Goal: Task Accomplishment & Management: Manage account settings

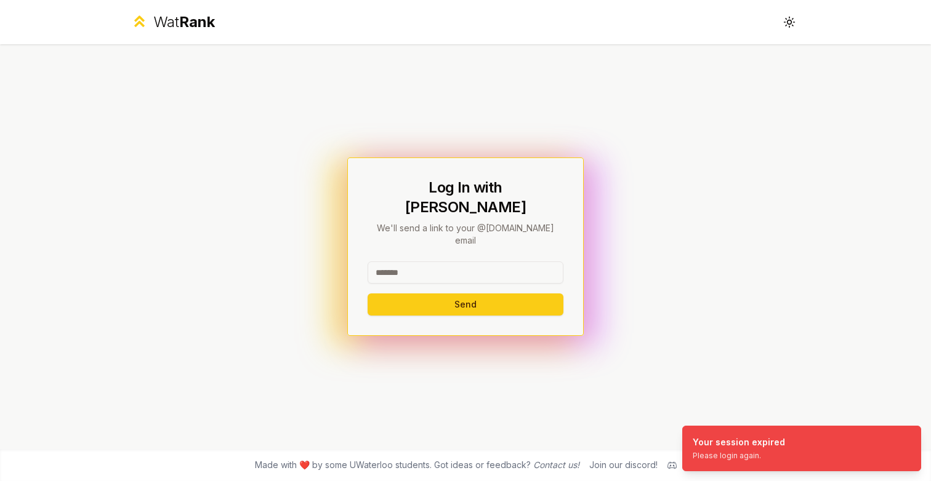
click at [432, 263] on input at bounding box center [465, 273] width 196 height 22
click at [367, 294] on button "Send" at bounding box center [465, 305] width 196 height 22
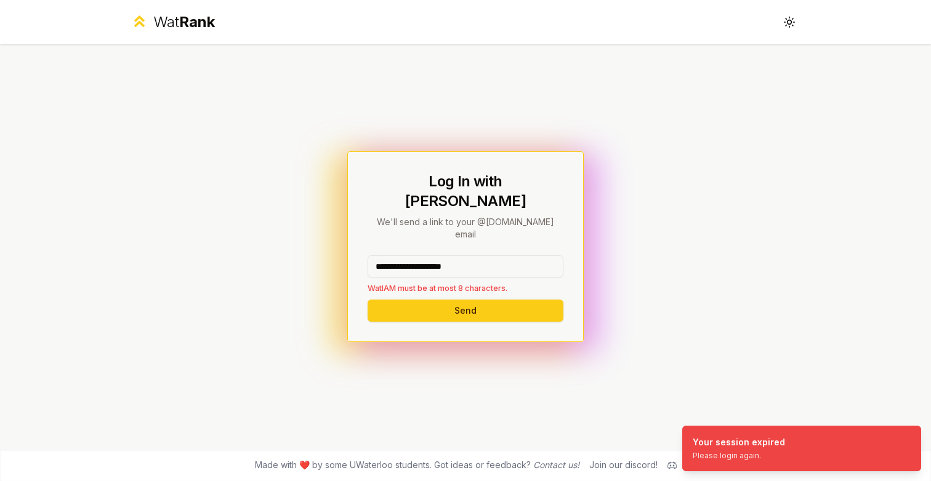
click at [334, 269] on div "**********" at bounding box center [465, 246] width 709 height 405
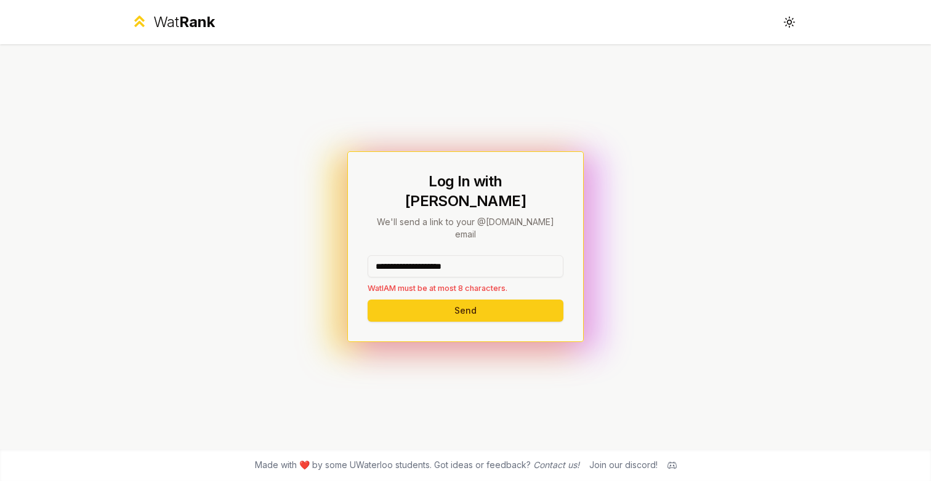
drag, startPoint x: 512, startPoint y: 255, endPoint x: 426, endPoint y: 254, distance: 86.2
click at [426, 255] on input "**********" at bounding box center [465, 266] width 196 height 22
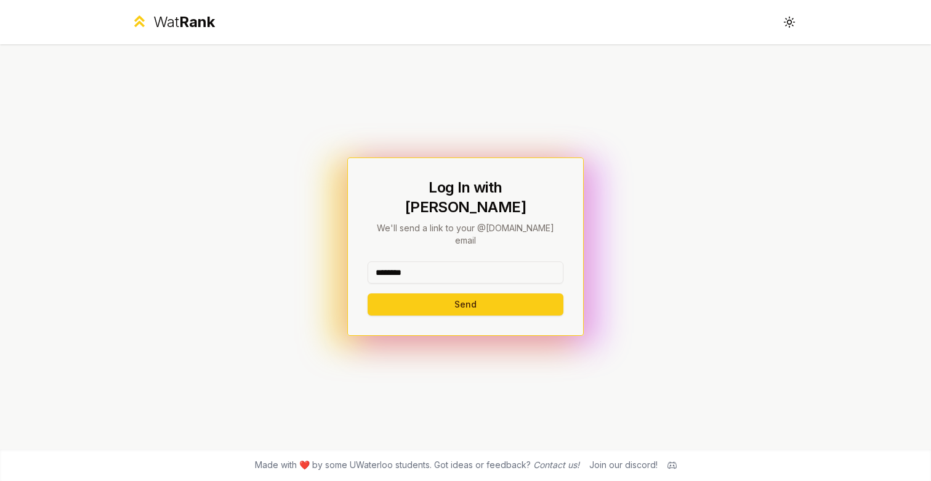
type input "********"
click at [367, 294] on button "Send" at bounding box center [465, 305] width 196 height 22
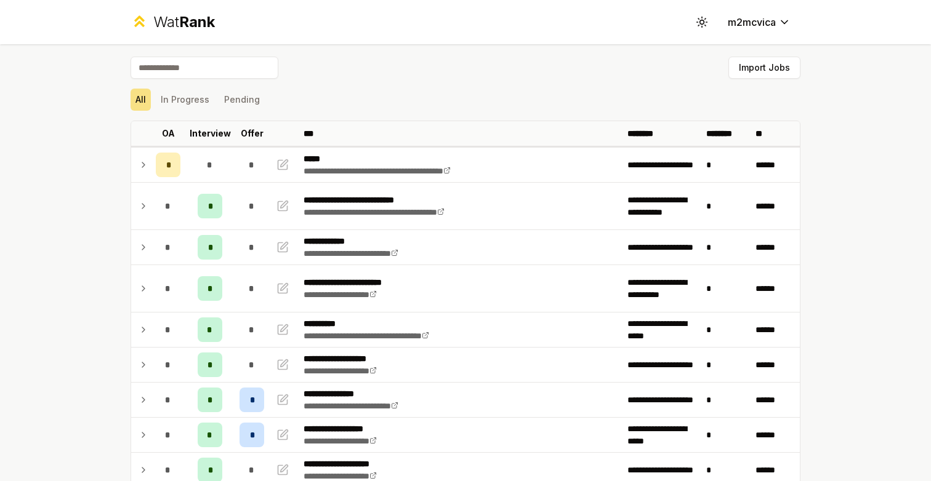
click at [499, 66] on div "Import Jobs" at bounding box center [465, 70] width 670 height 27
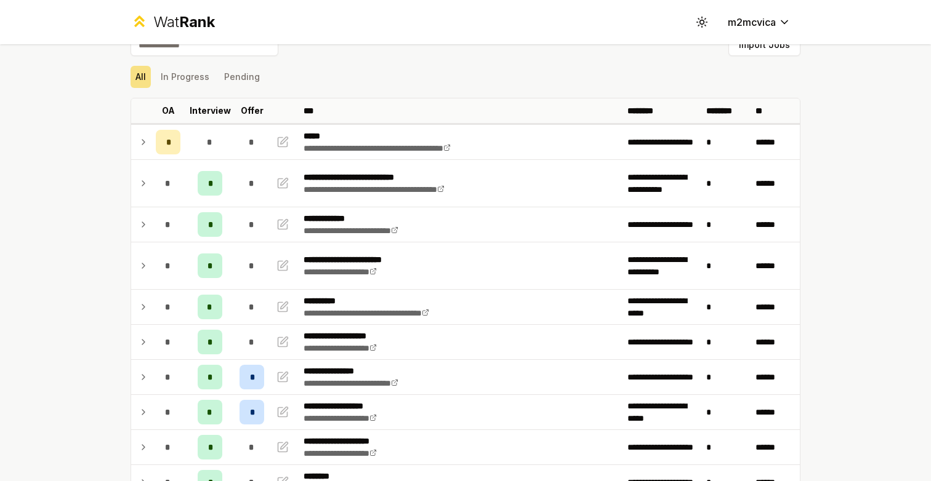
scroll to position [24, 0]
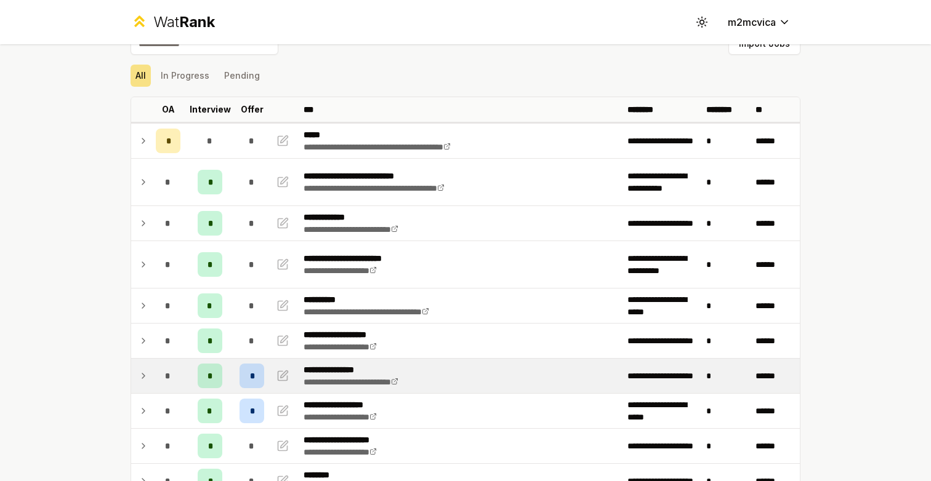
click at [250, 377] on span "*" at bounding box center [252, 376] width 4 height 12
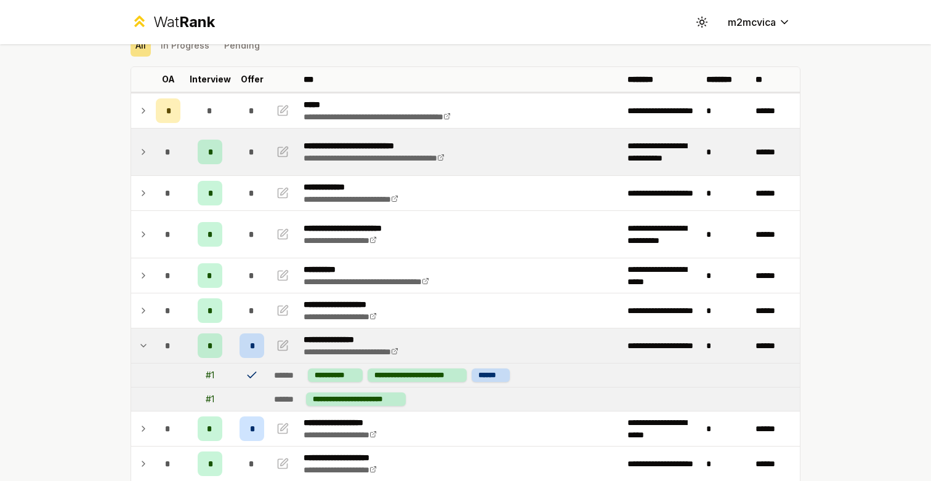
scroll to position [70, 0]
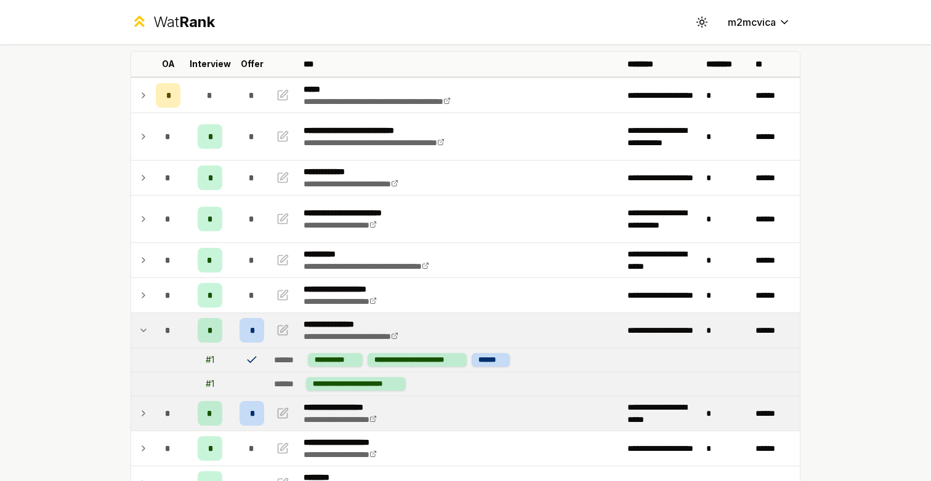
click at [210, 417] on span "*" at bounding box center [210, 413] width 6 height 12
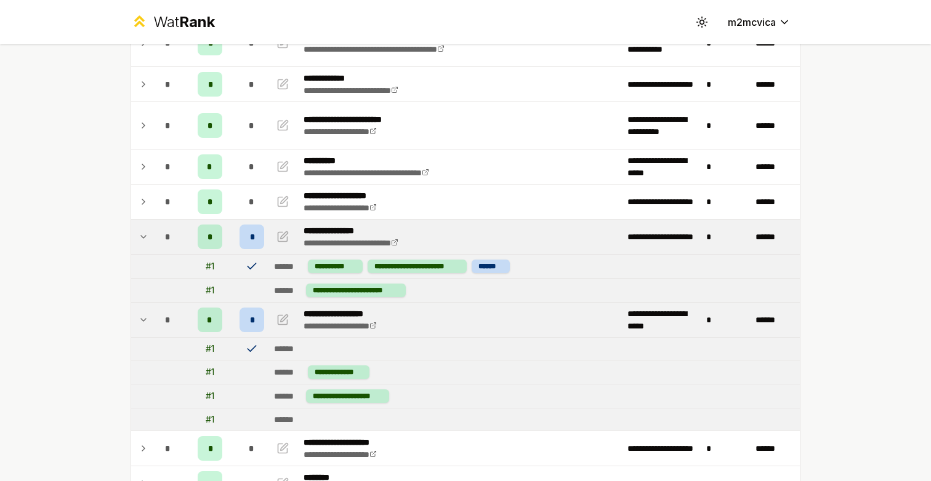
scroll to position [167, 0]
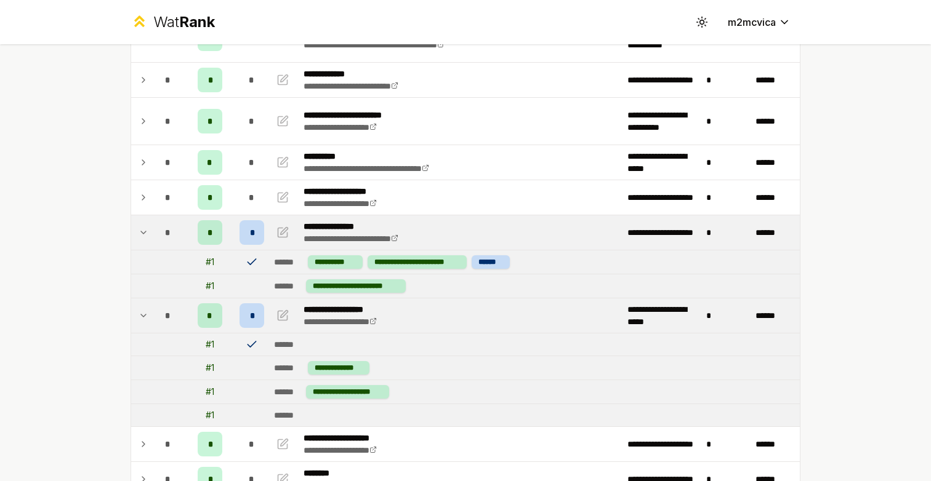
click at [179, 316] on div "*" at bounding box center [168, 315] width 25 height 25
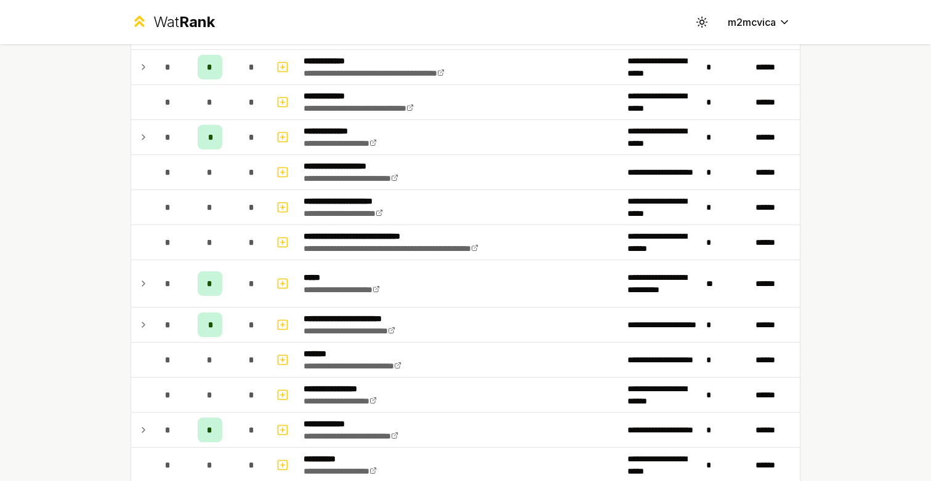
scroll to position [769, 0]
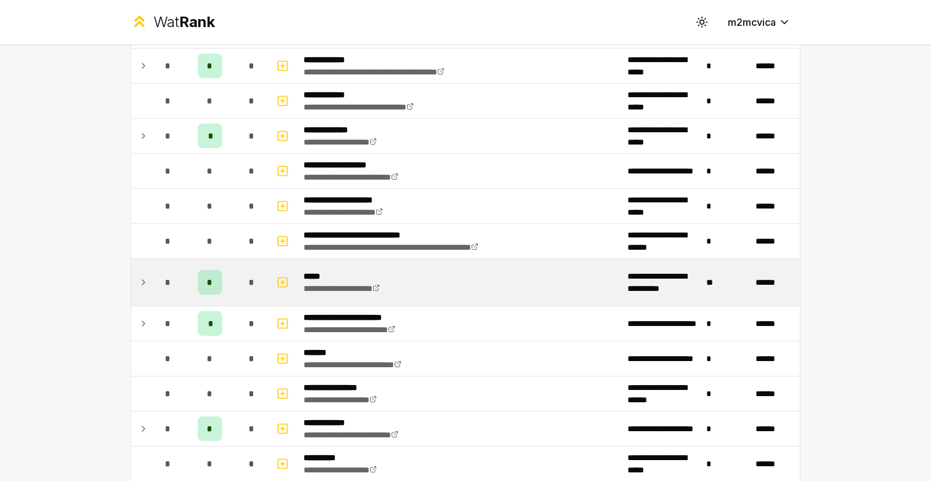
click at [174, 281] on div "*" at bounding box center [168, 282] width 25 height 25
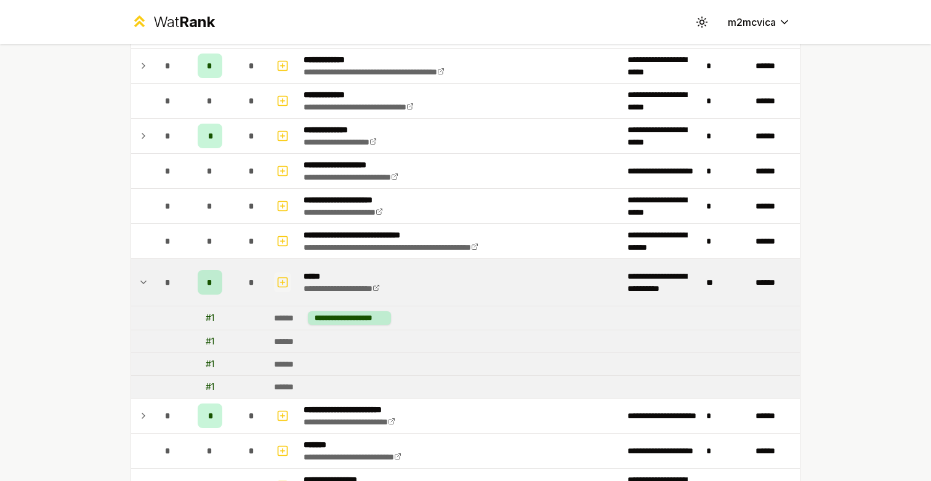
click at [286, 285] on icon "button" at bounding box center [282, 282] width 12 height 15
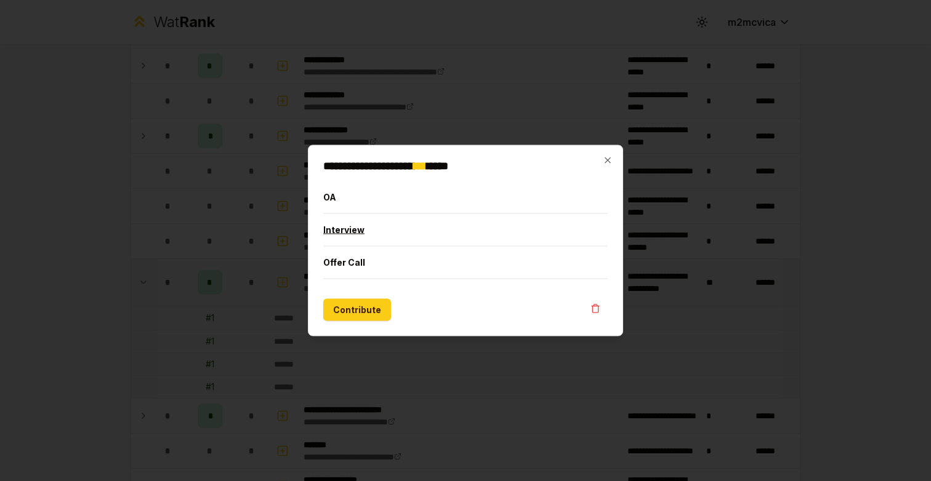
click at [375, 231] on button "Interview" at bounding box center [465, 230] width 284 height 32
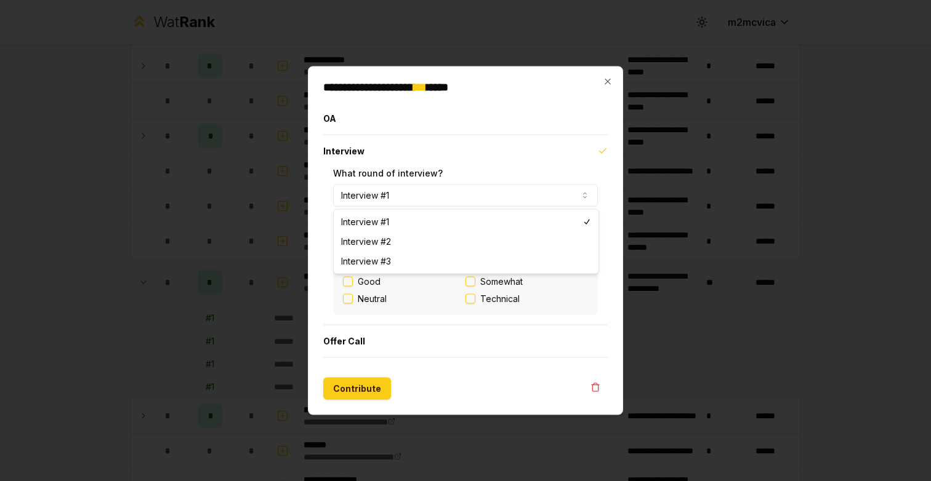
click at [448, 193] on button "Interview #1" at bounding box center [465, 196] width 265 height 22
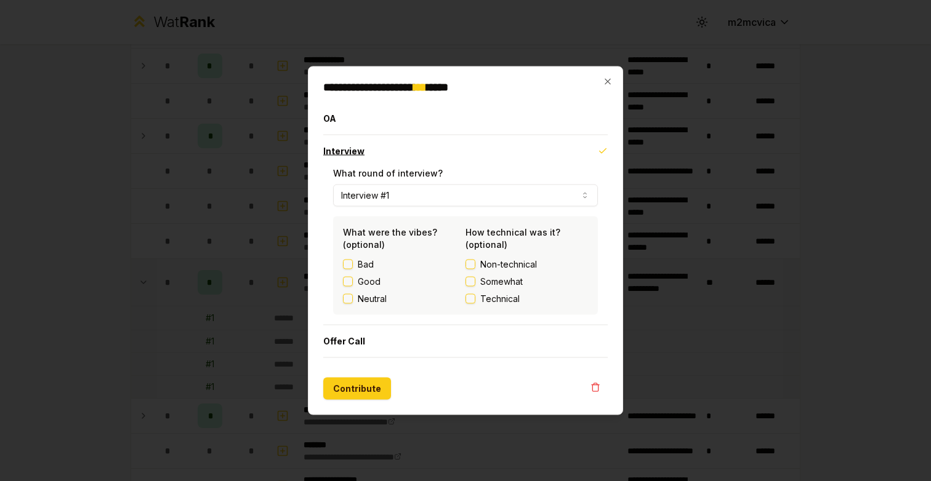
click at [481, 150] on button "Interview" at bounding box center [465, 151] width 284 height 32
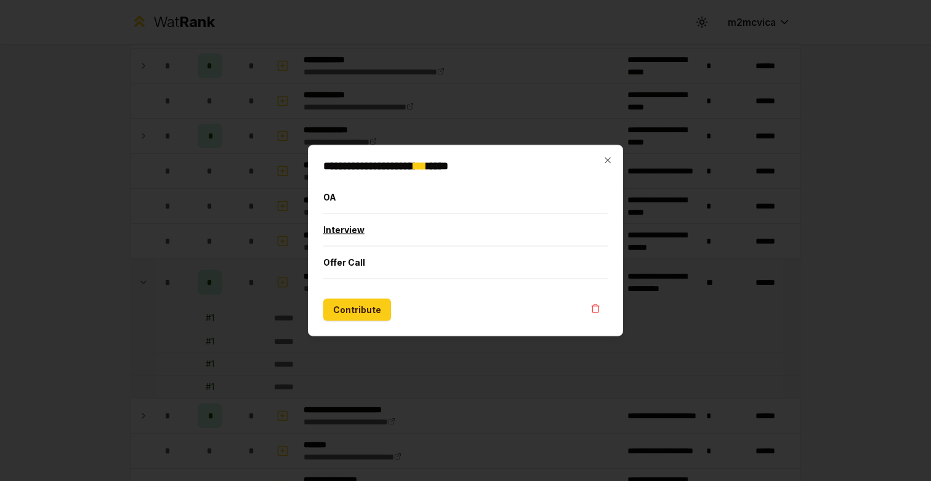
click at [393, 220] on button "Interview" at bounding box center [465, 230] width 284 height 32
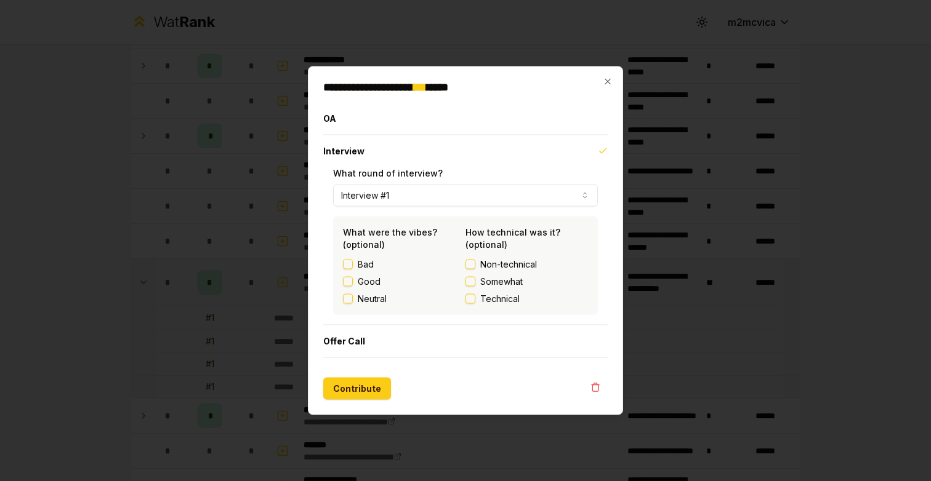
click at [473, 300] on button "Technical" at bounding box center [470, 299] width 10 height 10
click at [604, 287] on div "**********" at bounding box center [465, 246] width 284 height 158
click at [609, 85] on icon "button" at bounding box center [608, 82] width 10 height 10
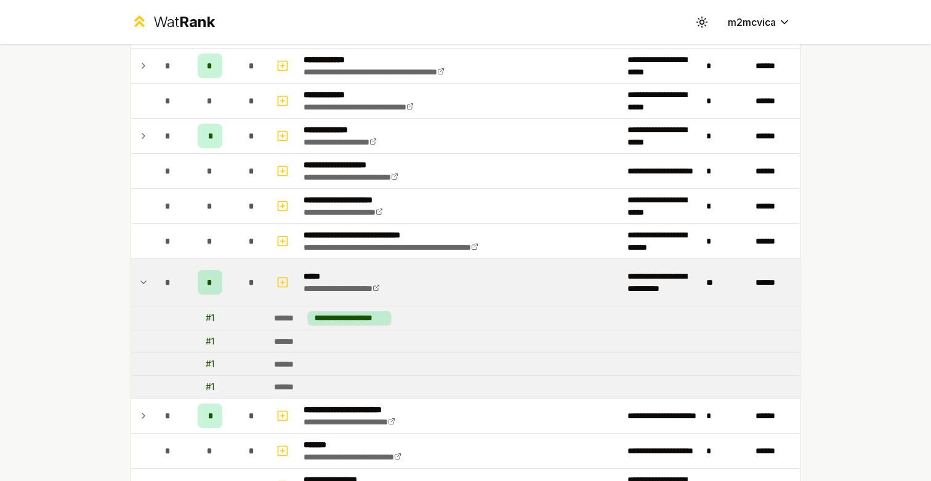
click at [423, 271] on td "**********" at bounding box center [461, 282] width 324 height 47
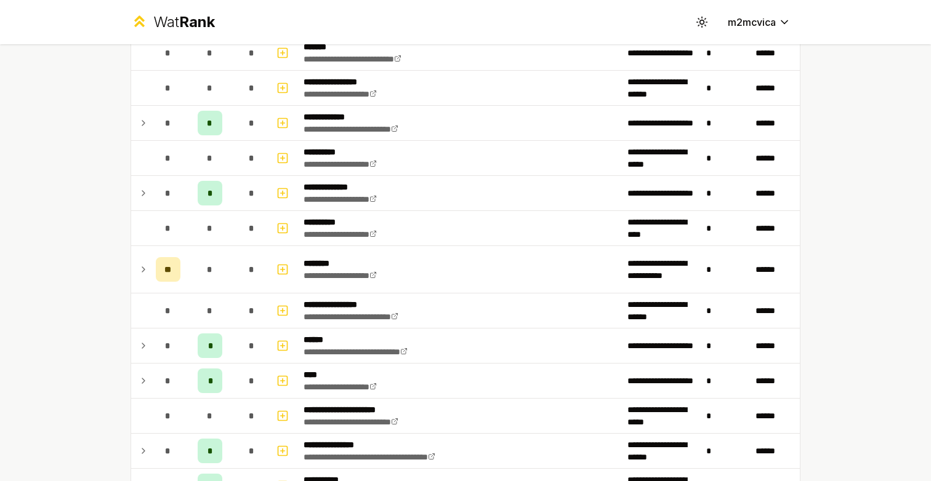
scroll to position [1083, 0]
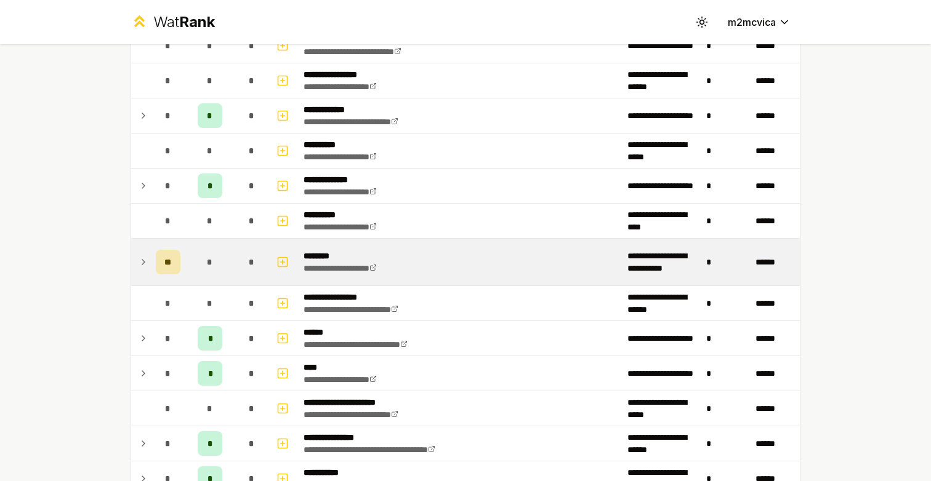
click at [136, 262] on td at bounding box center [141, 262] width 20 height 47
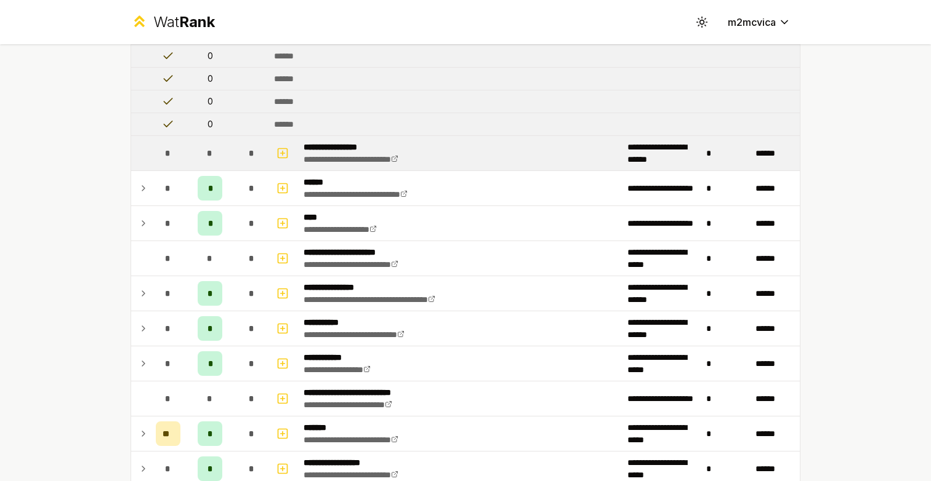
scroll to position [1486, 0]
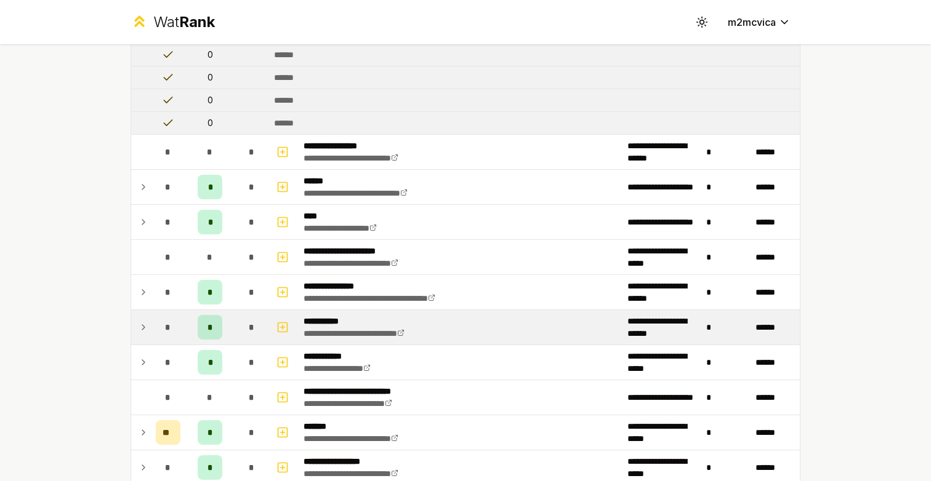
click at [237, 332] on td "*" at bounding box center [252, 327] width 34 height 34
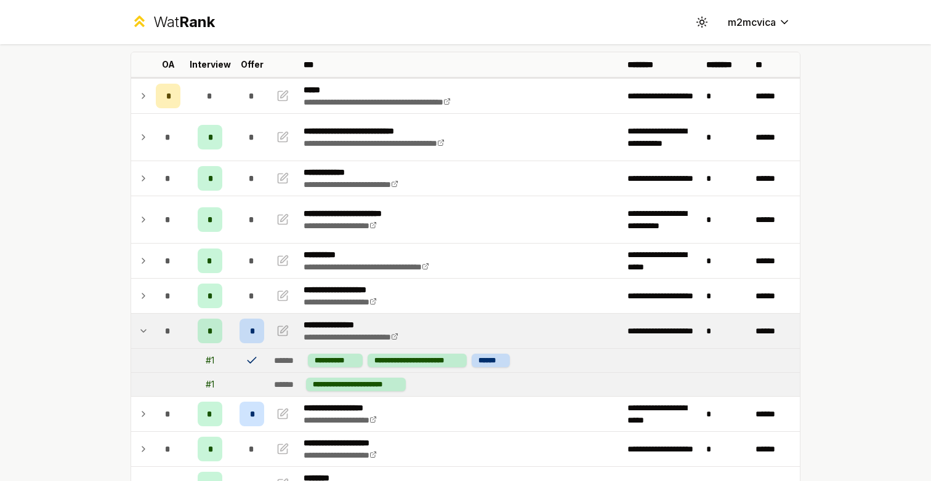
scroll to position [75, 0]
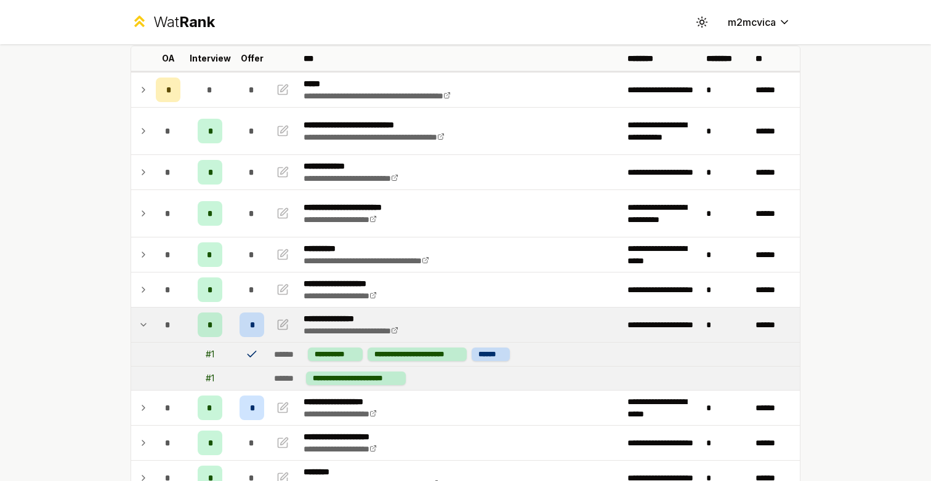
click at [174, 333] on div "*" at bounding box center [168, 325] width 25 height 25
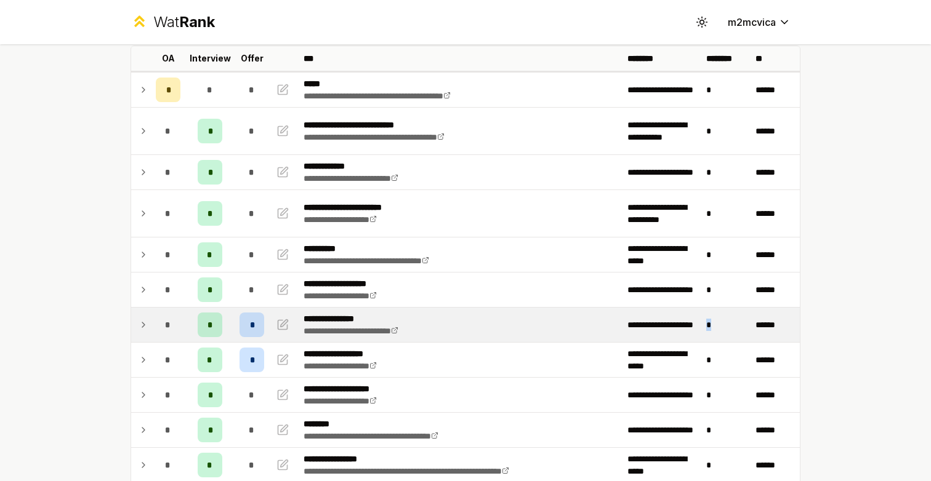
drag, startPoint x: 710, startPoint y: 327, endPoint x: 703, endPoint y: 327, distance: 7.4
click at [703, 327] on td "*" at bounding box center [725, 325] width 49 height 34
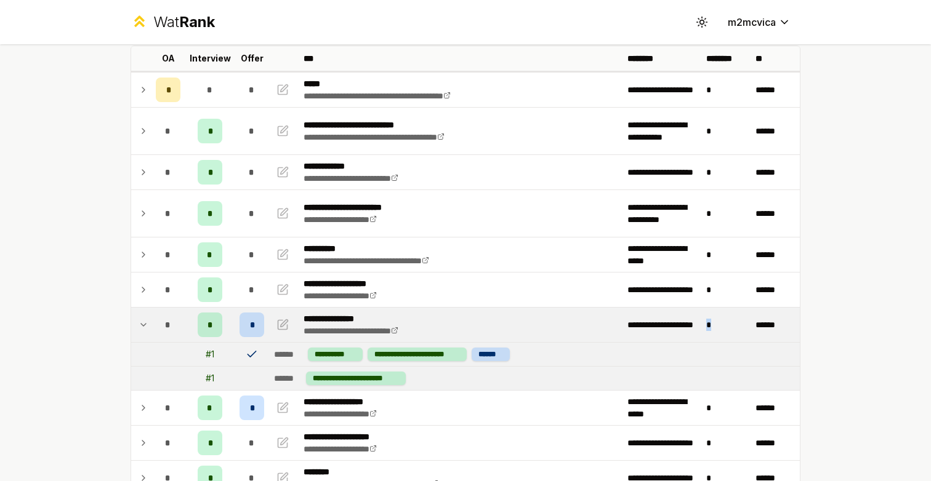
click at [703, 327] on td "*" at bounding box center [725, 325] width 49 height 34
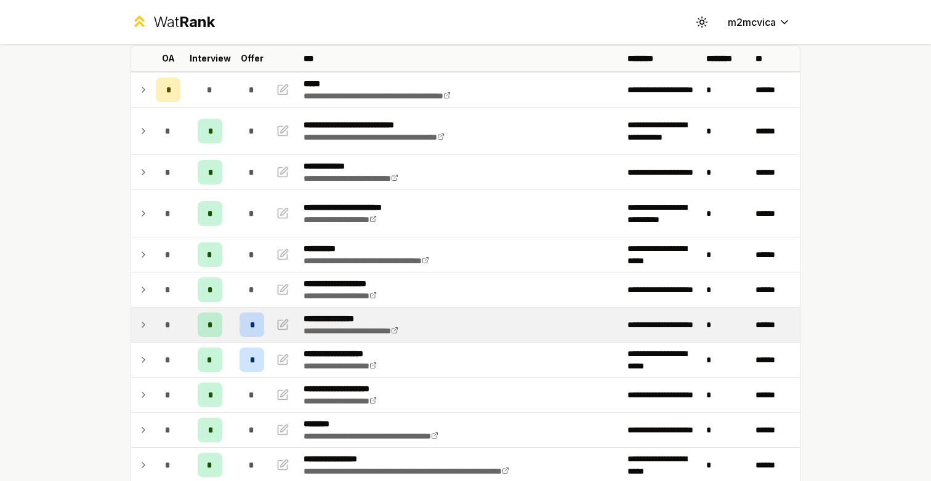
click at [703, 327] on td "*" at bounding box center [725, 325] width 49 height 34
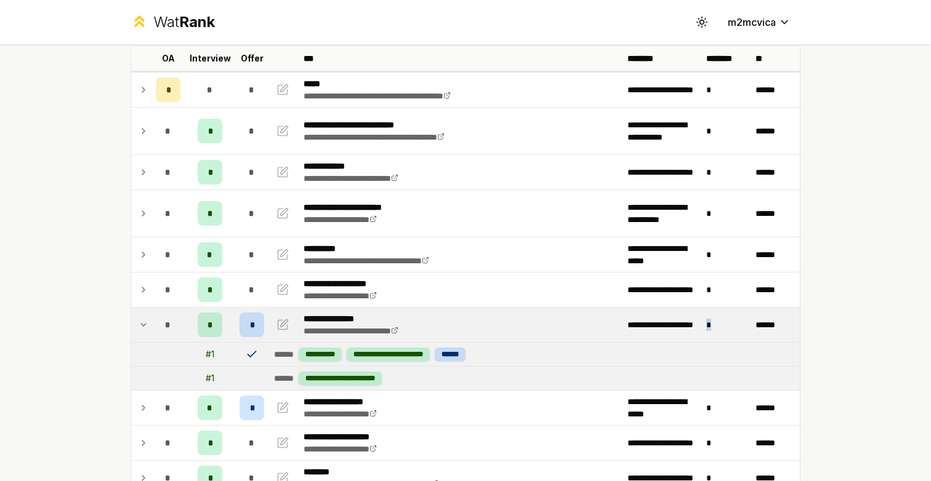
click at [703, 327] on td "*" at bounding box center [725, 325] width 49 height 34
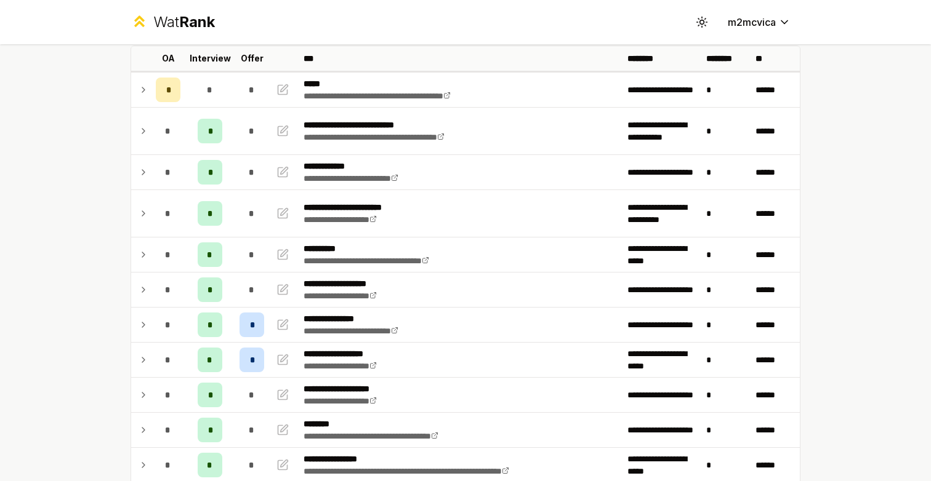
click at [841, 101] on div "**********" at bounding box center [465, 240] width 931 height 481
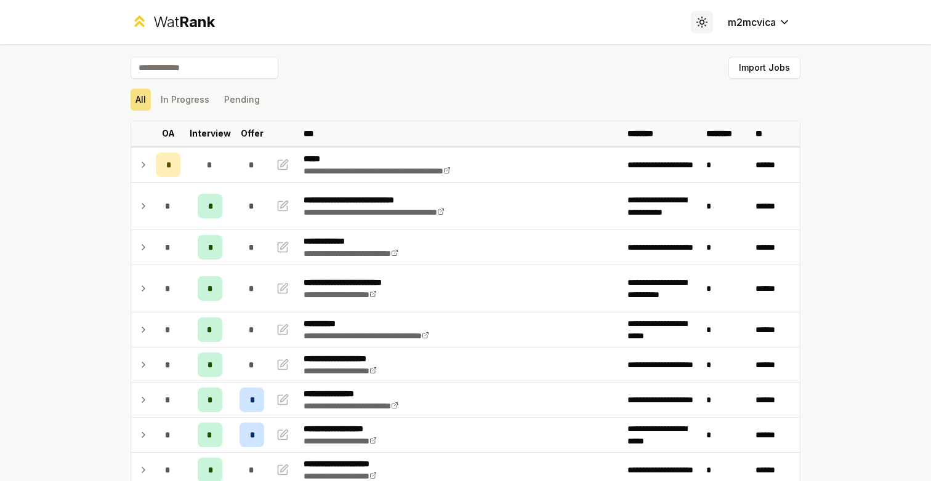
click at [700, 21] on circle at bounding box center [702, 22] width 4 height 4
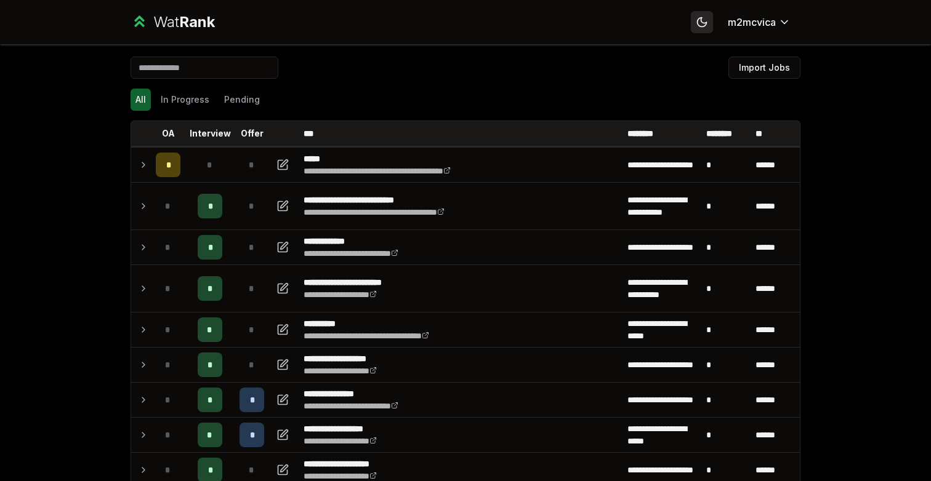
click at [700, 21] on icon at bounding box center [701, 22] width 9 height 9
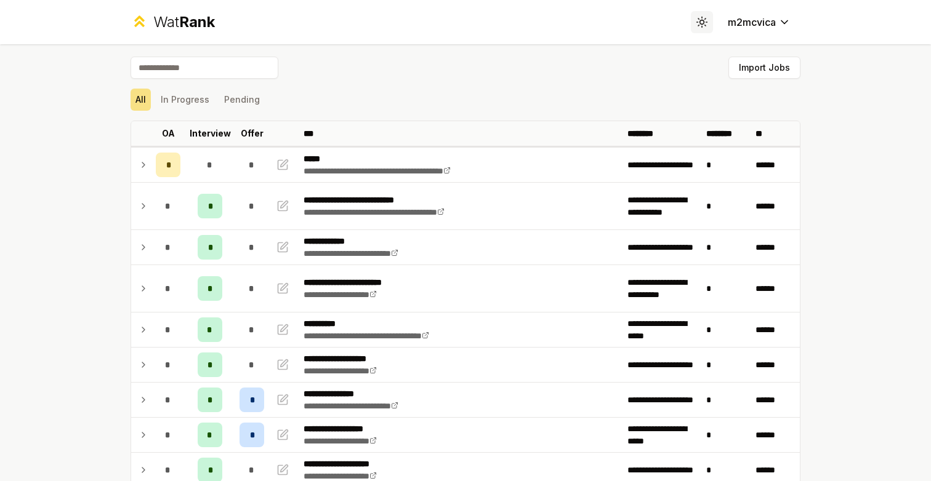
click at [700, 21] on circle at bounding box center [702, 22] width 4 height 4
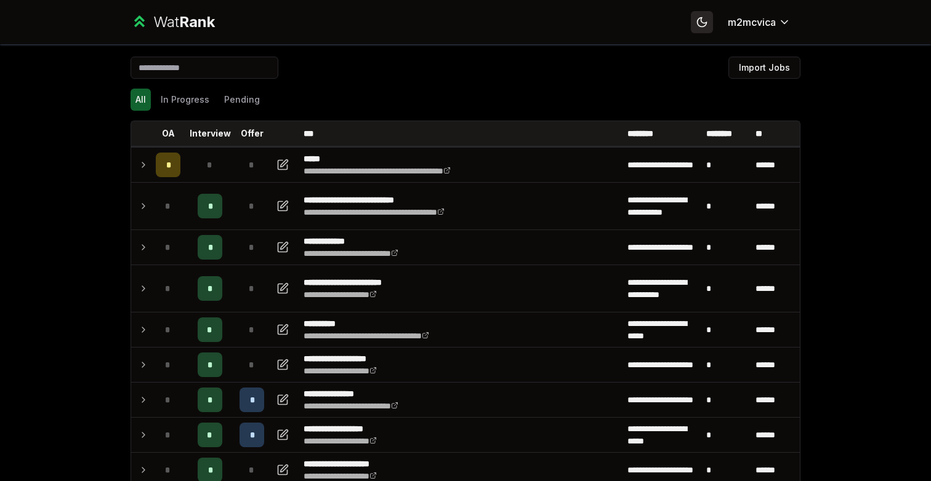
click at [700, 21] on icon at bounding box center [701, 22] width 9 height 9
